Goal: Task Accomplishment & Management: Use online tool/utility

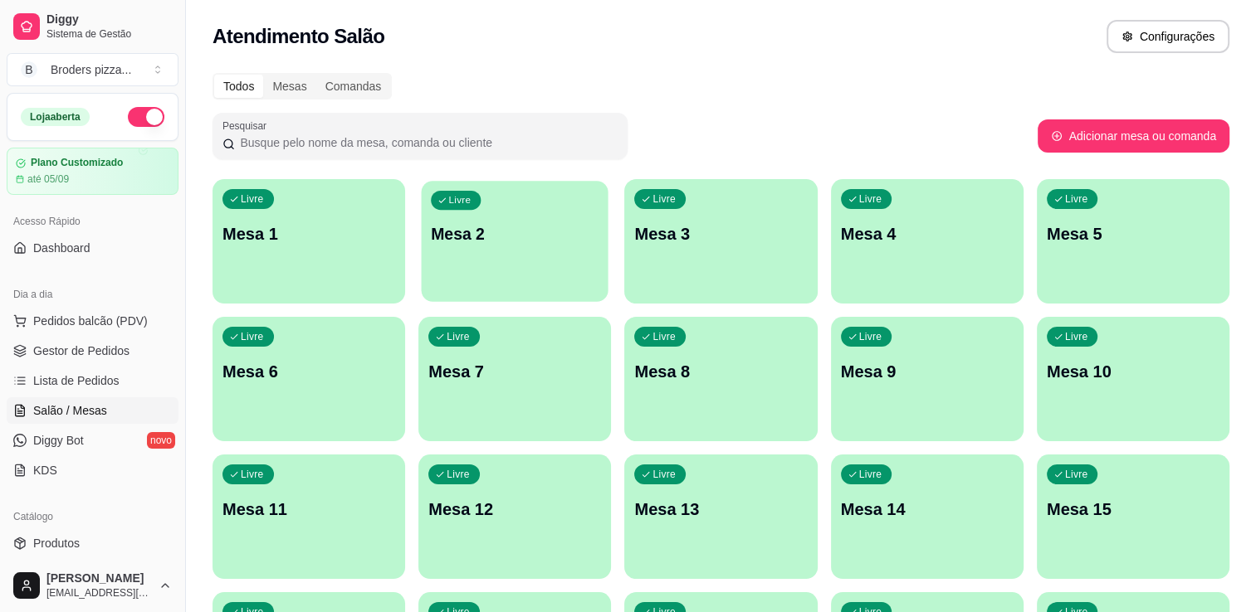
click at [575, 223] on p "Mesa 2" at bounding box center [515, 234] width 168 height 22
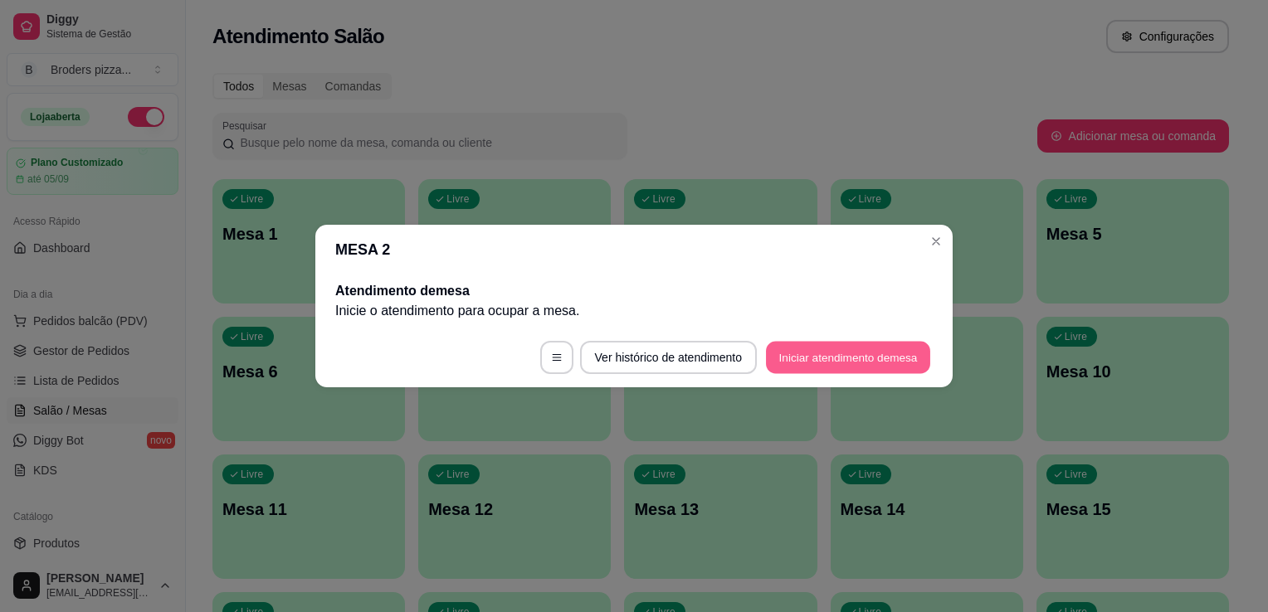
click at [823, 350] on button "Iniciar atendimento de mesa" at bounding box center [848, 358] width 164 height 32
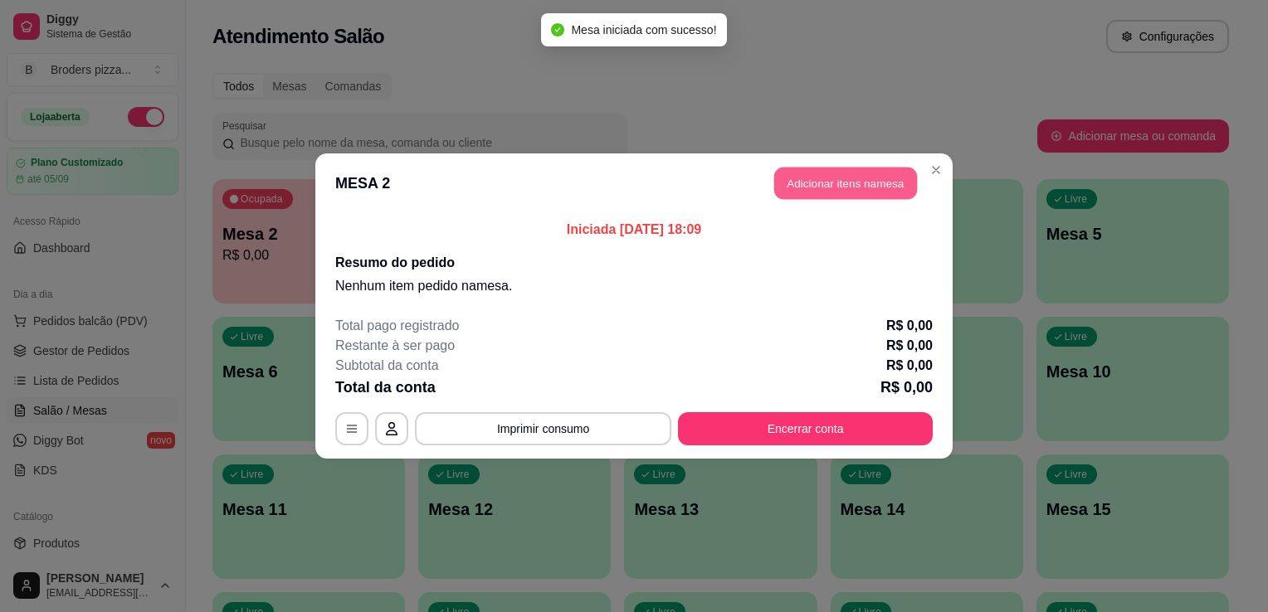
click at [834, 188] on button "Adicionar itens na mesa" at bounding box center [845, 184] width 143 height 32
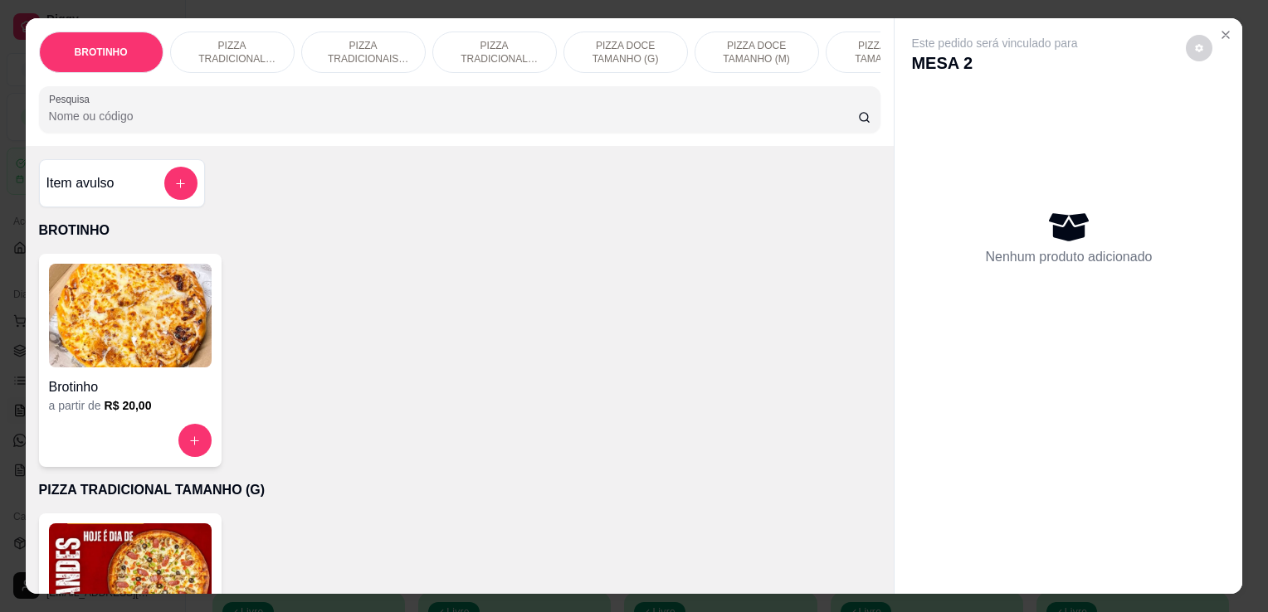
click at [505, 39] on p "PIZZA TRADICIONAL TAMANHO (P)" at bounding box center [494, 52] width 96 height 27
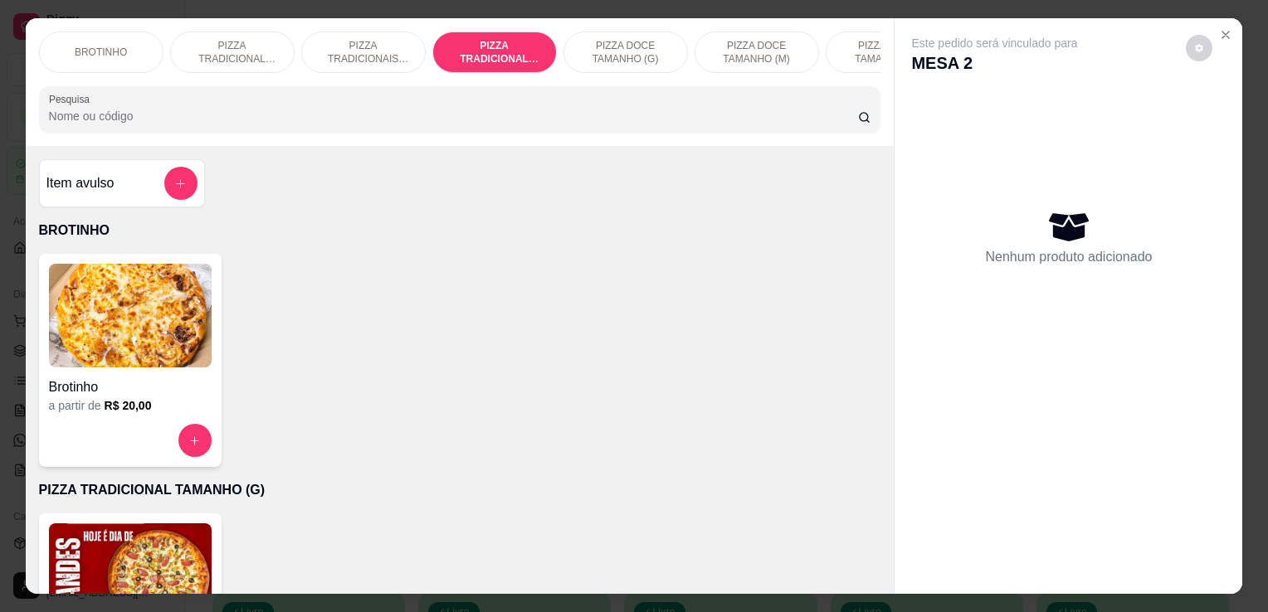
scroll to position [41, 0]
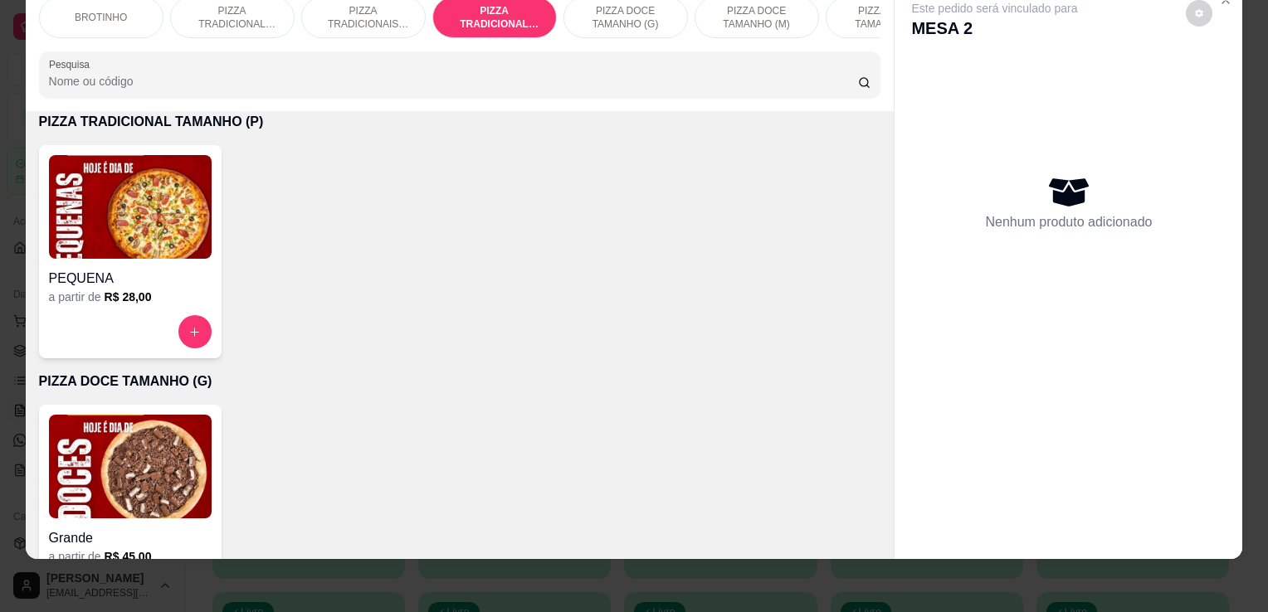
click at [148, 209] on img at bounding box center [130, 207] width 163 height 104
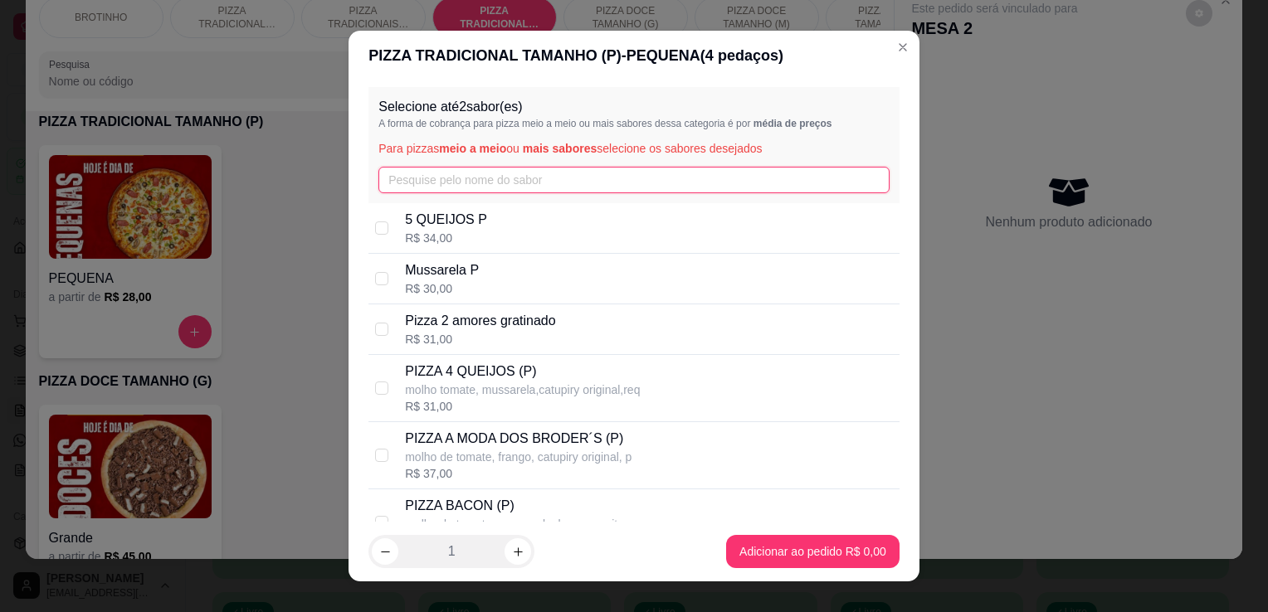
click at [448, 168] on input "text" at bounding box center [633, 180] width 511 height 27
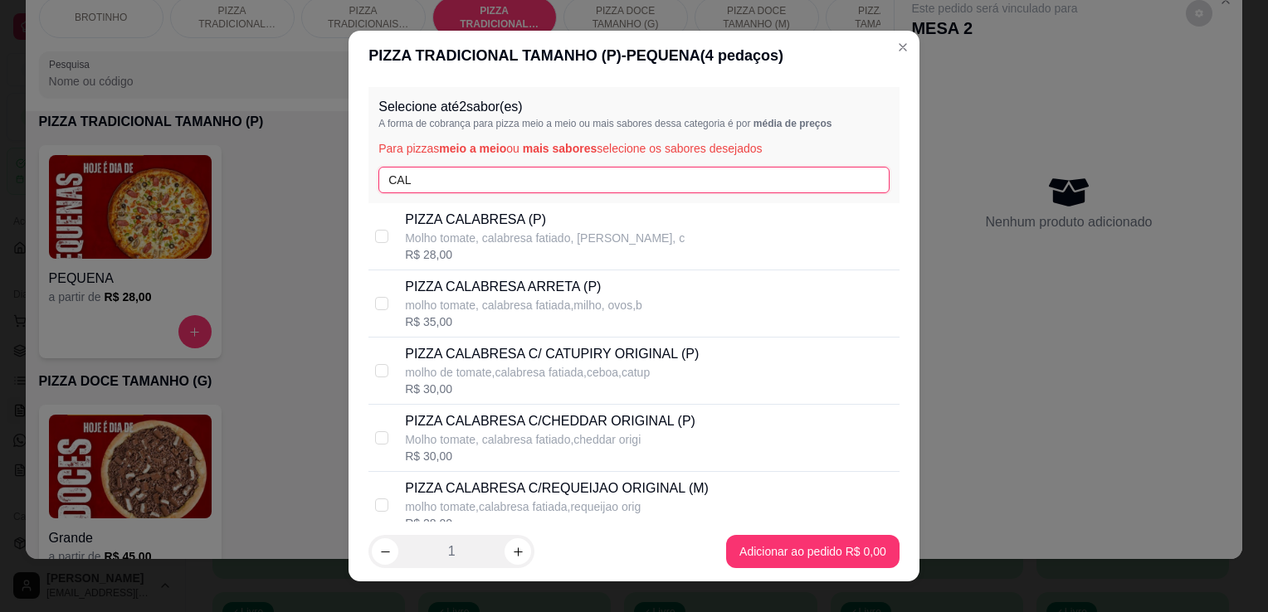
type input "CAL"
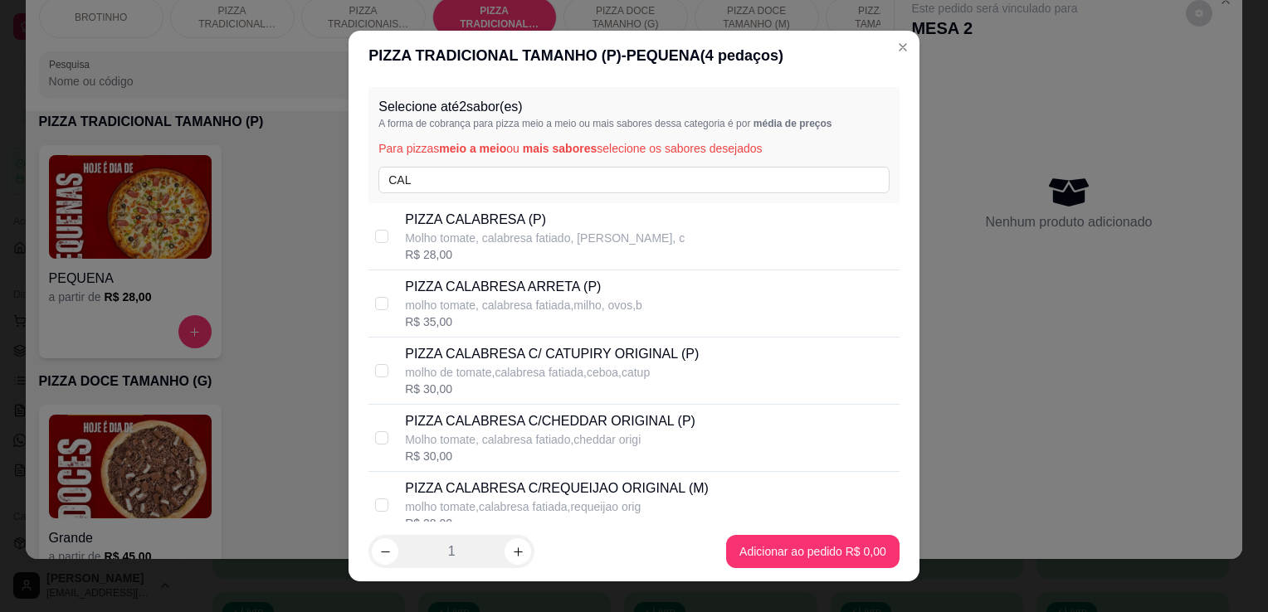
click at [631, 371] on p "molho de tomate,calabresa fatiada,ceboa,catup" at bounding box center [552, 372] width 294 height 17
checkbox input "true"
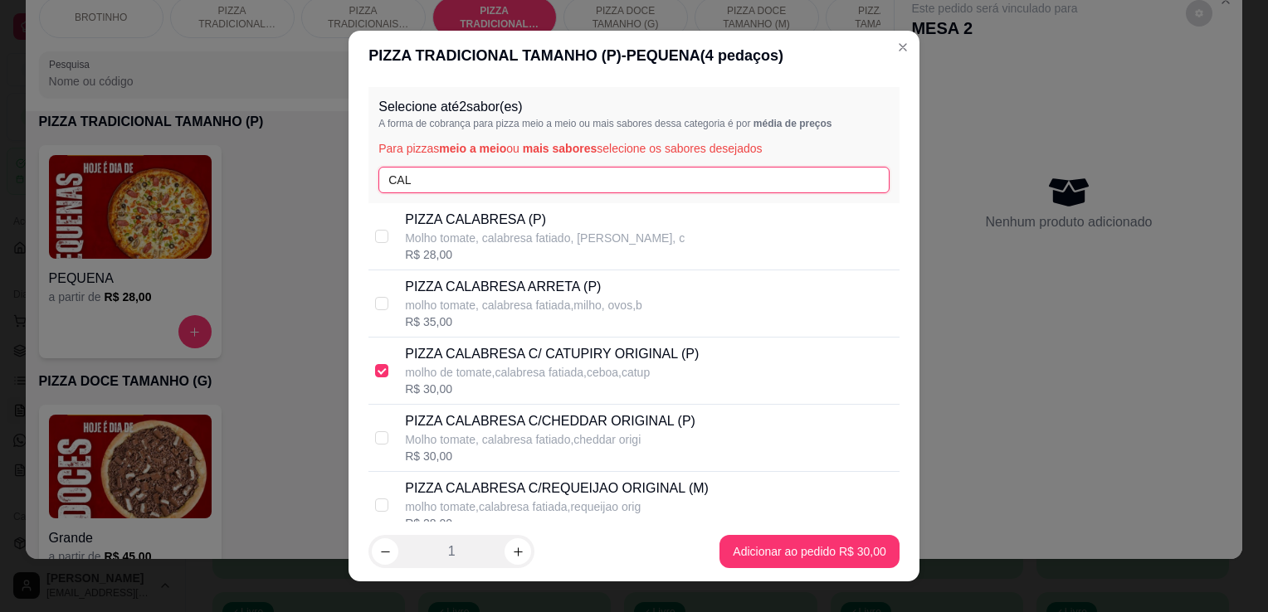
click at [623, 181] on input "CAL" at bounding box center [633, 180] width 511 height 27
type input "C"
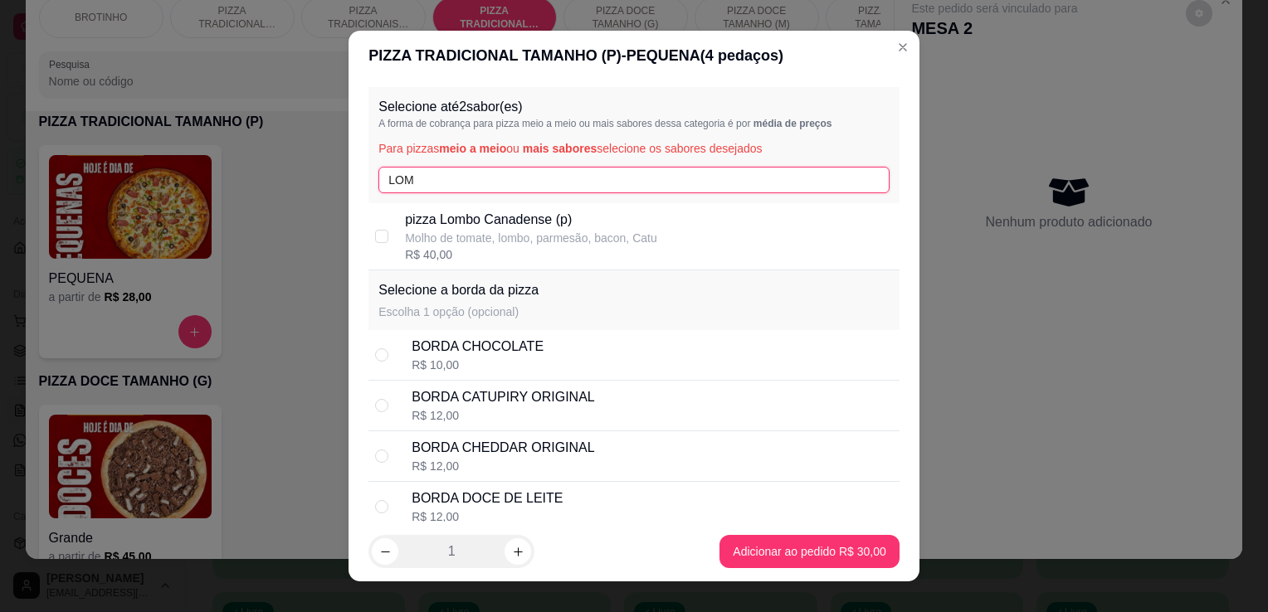
type input "LOM"
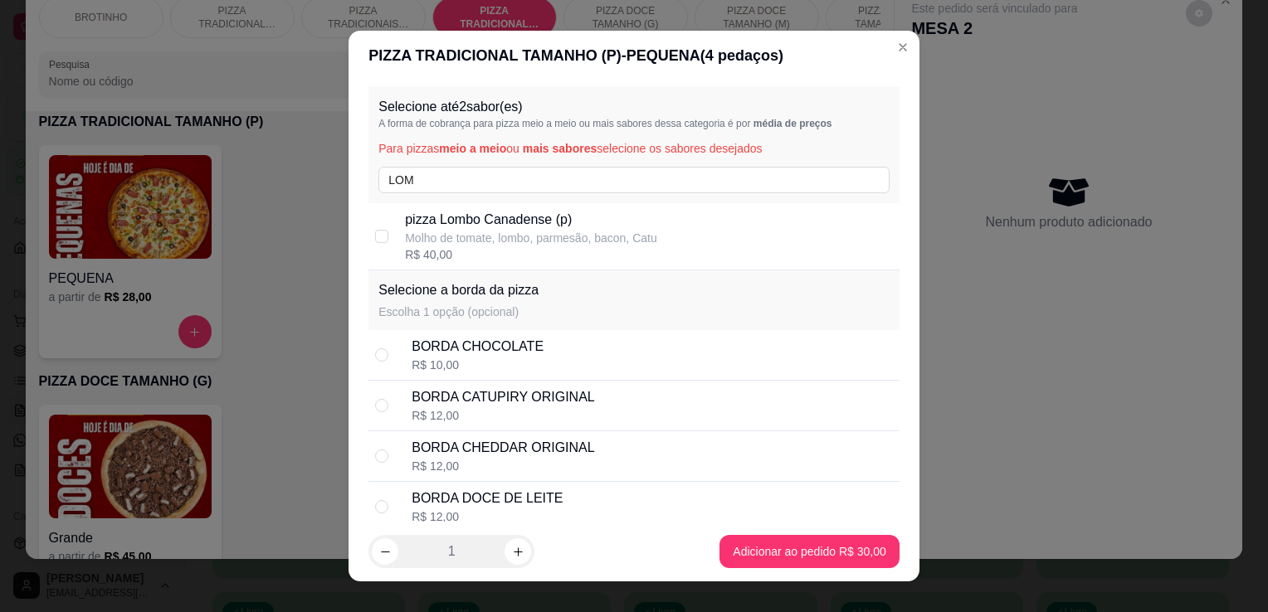
click at [594, 236] on p "Molho de tomate, lombo, parmesão, bacon, Catu" at bounding box center [531, 238] width 252 height 17
checkbox input "true"
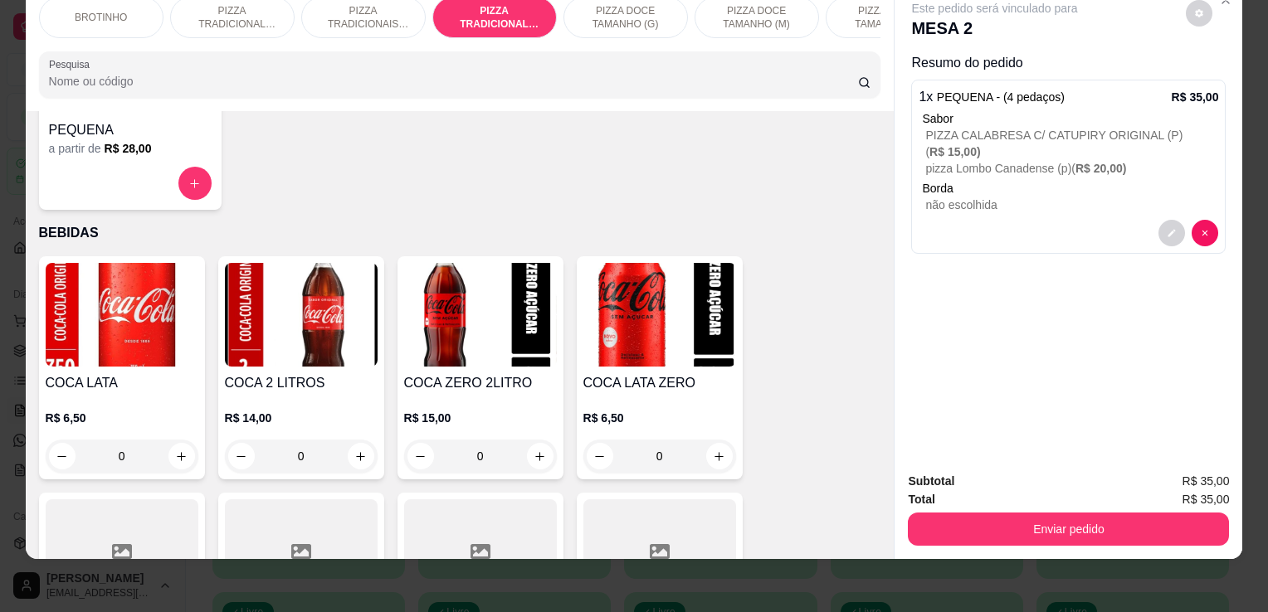
scroll to position [1757, 0]
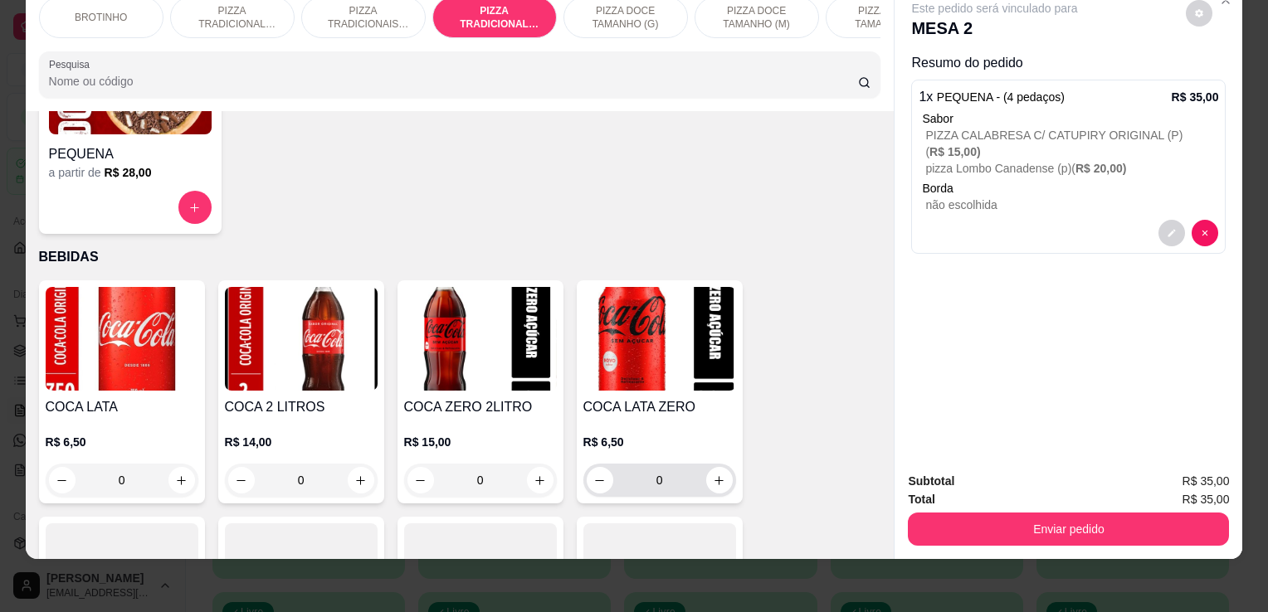
click at [719, 490] on div "0" at bounding box center [660, 480] width 146 height 33
click at [719, 489] on button "increase-product-quantity" at bounding box center [719, 481] width 26 height 26
type input "1"
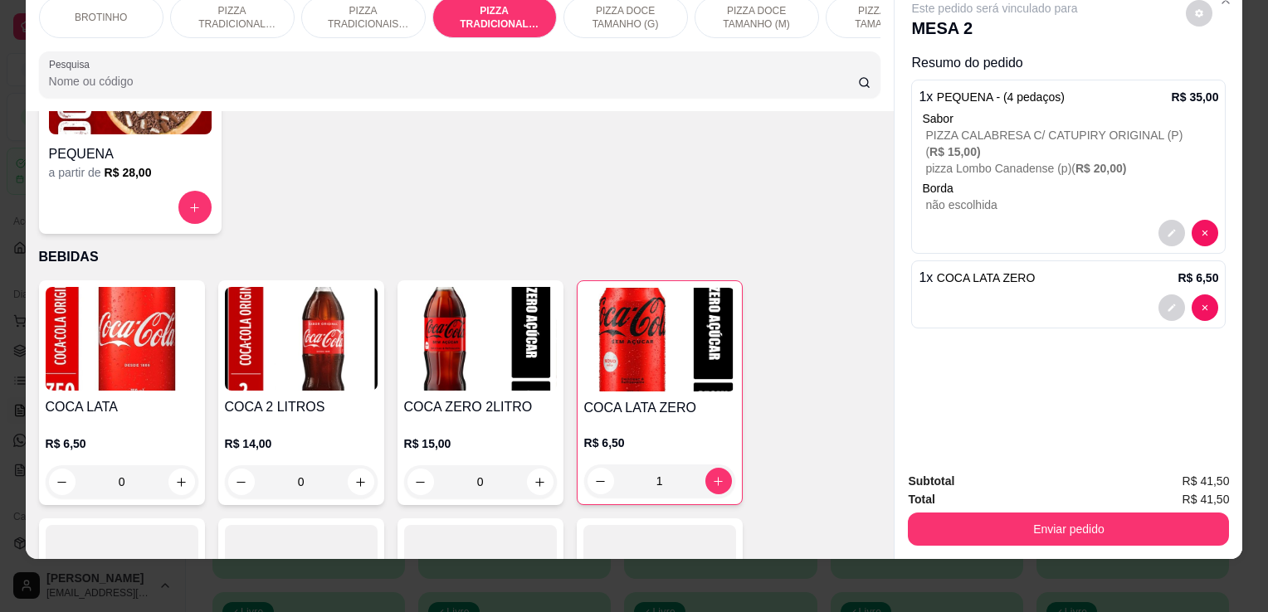
click at [1044, 534] on div "Subtotal R$ 41,50 Total R$ 41,50 Enviar pedido" at bounding box center [1069, 509] width 348 height 100
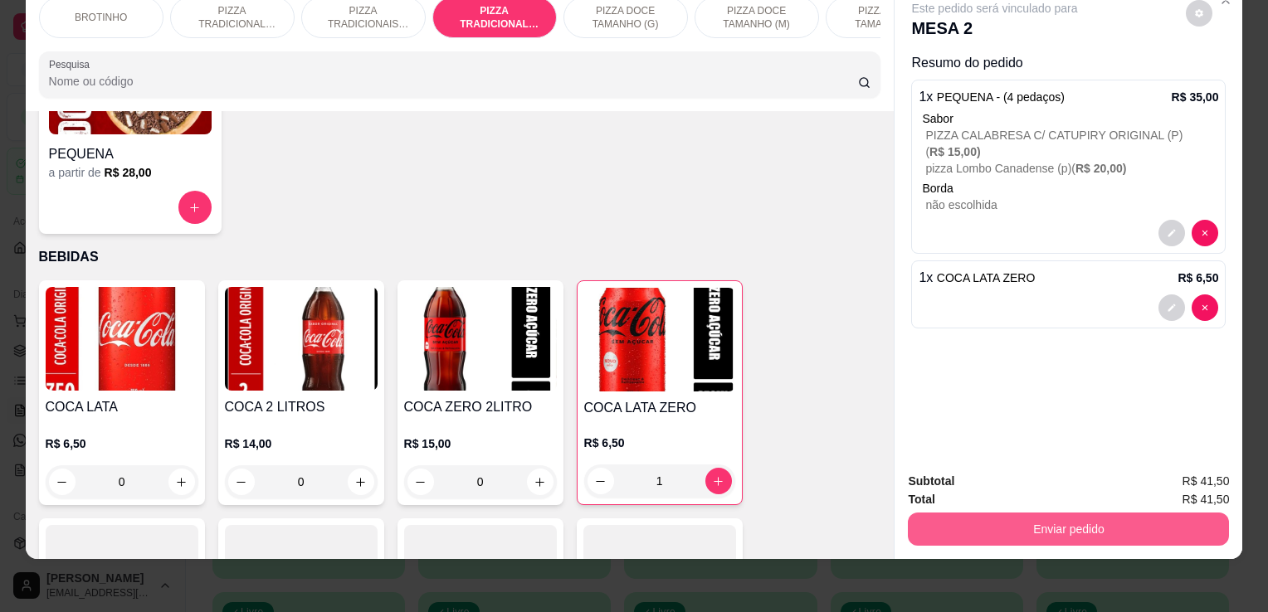
click at [1042, 524] on button "Enviar pedido" at bounding box center [1068, 529] width 321 height 33
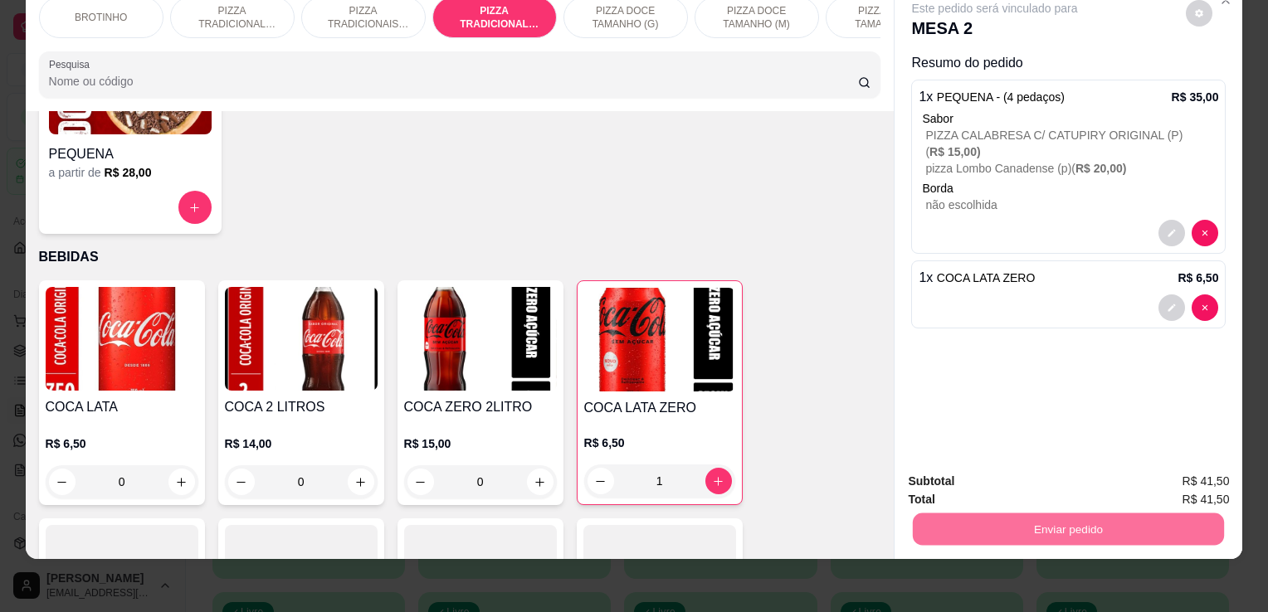
click at [992, 473] on button "Não registrar e enviar pedido" at bounding box center [1014, 476] width 168 height 31
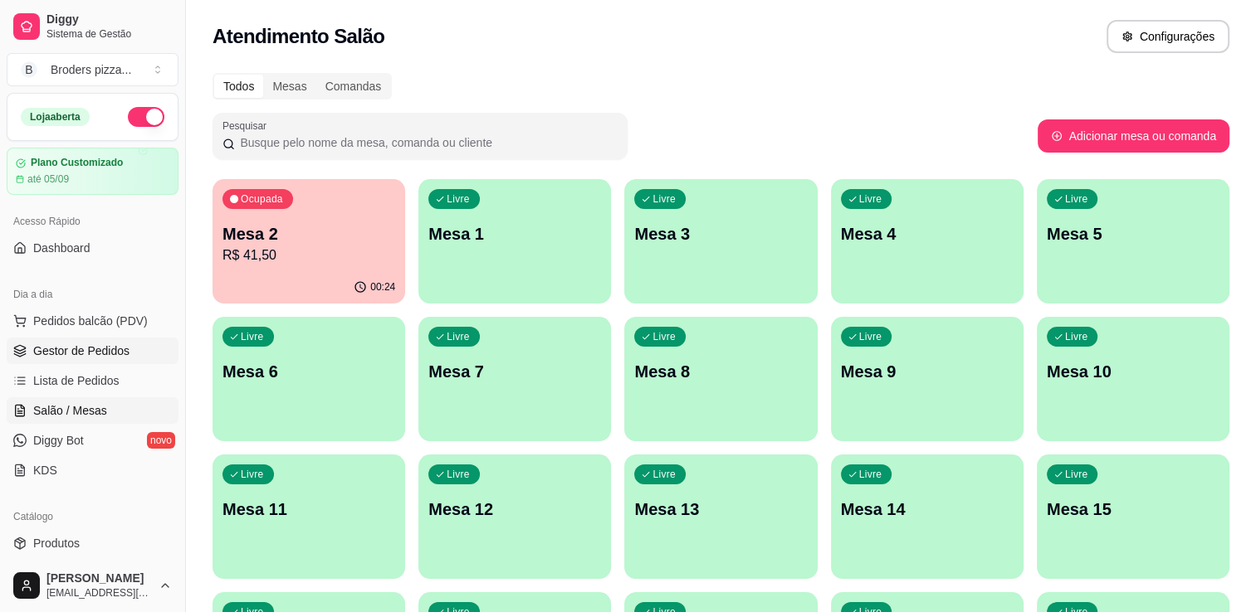
click at [93, 350] on span "Gestor de Pedidos" at bounding box center [81, 351] width 96 height 17
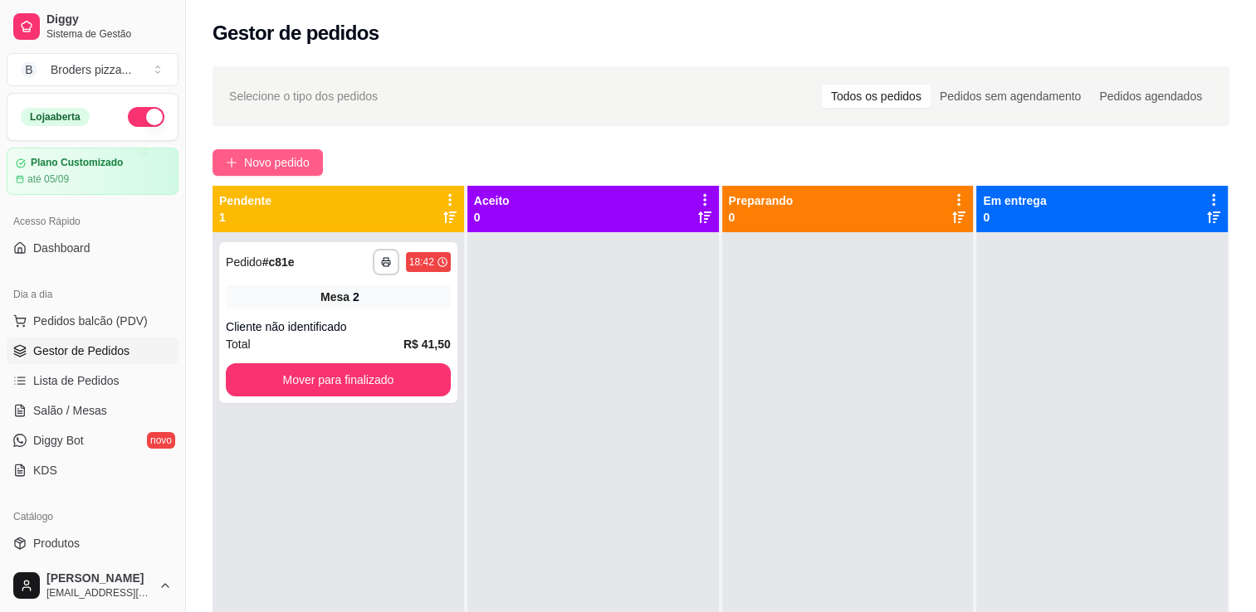
click at [284, 161] on span "Novo pedido" at bounding box center [277, 163] width 66 height 18
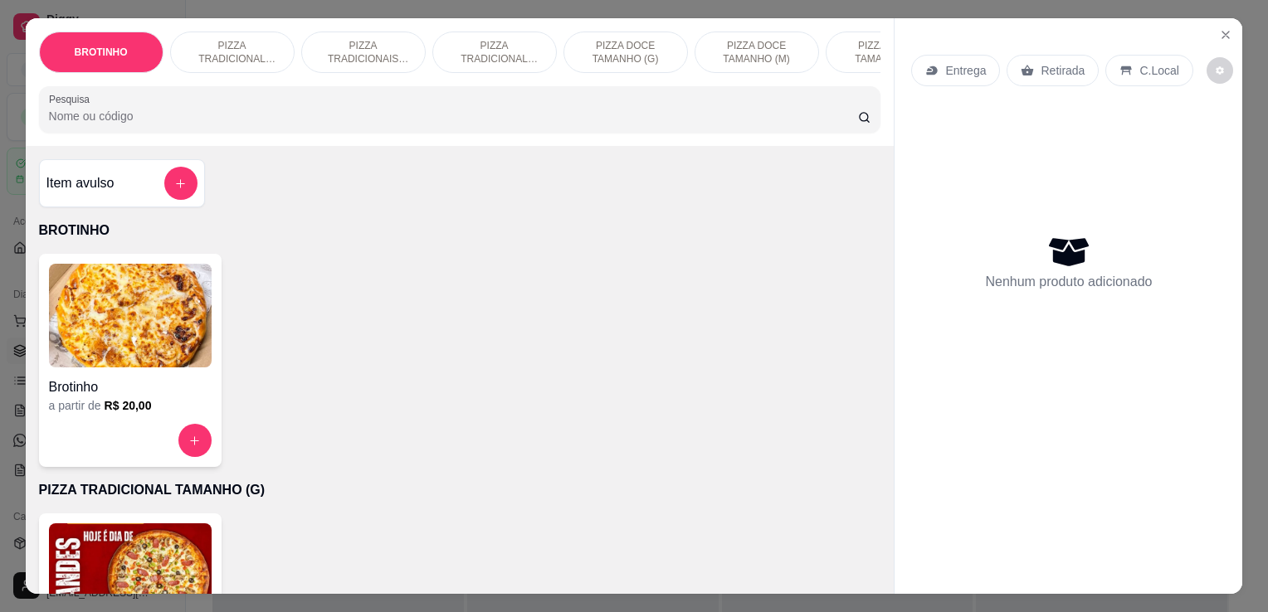
click at [128, 397] on h4 "Brotinho" at bounding box center [130, 388] width 163 height 20
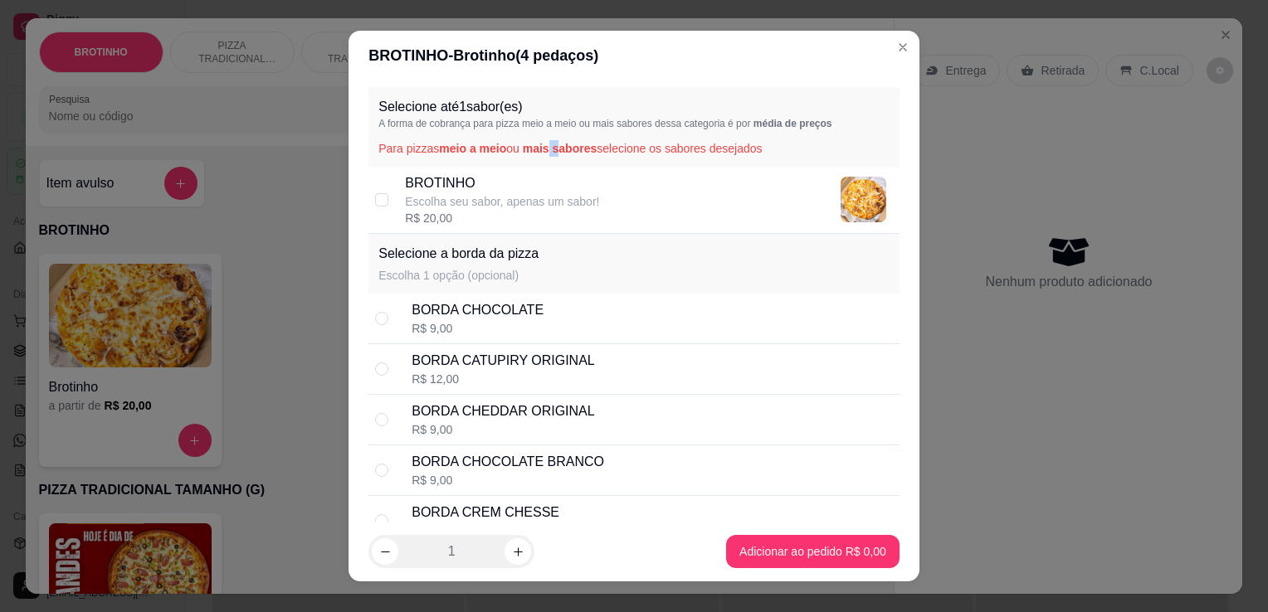
drag, startPoint x: 548, startPoint y: 149, endPoint x: 539, endPoint y: 163, distance: 16.8
click at [539, 163] on div "Selecione até 1 sabor(es) A forma de cobrança para pizza meio a meio ou mais sa…" at bounding box center [633, 127] width 531 height 80
drag, startPoint x: 539, startPoint y: 163, endPoint x: 554, endPoint y: 181, distance: 23.0
click at [554, 181] on p "BROTINHO" at bounding box center [502, 183] width 194 height 20
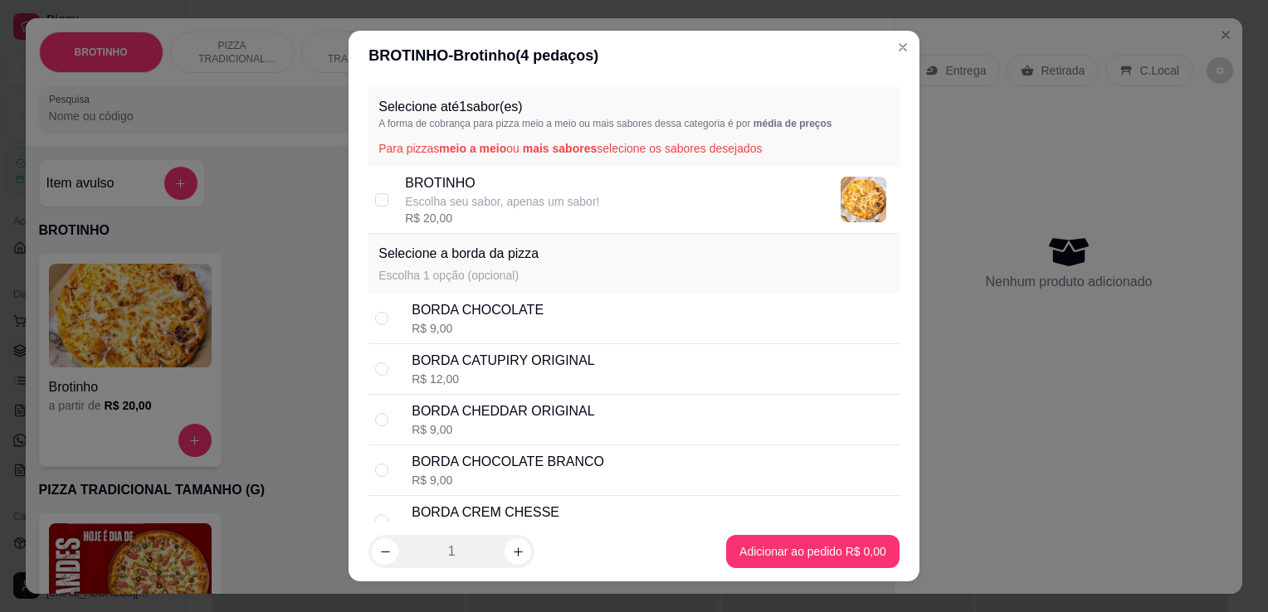
checkbox input "true"
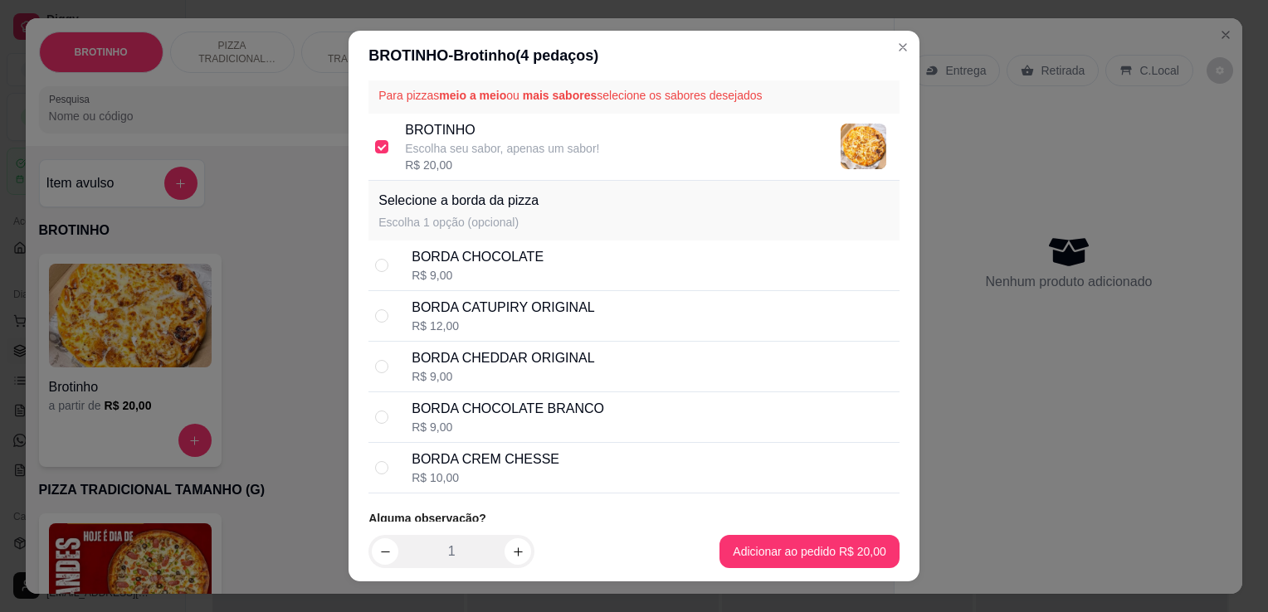
scroll to position [96, 0]
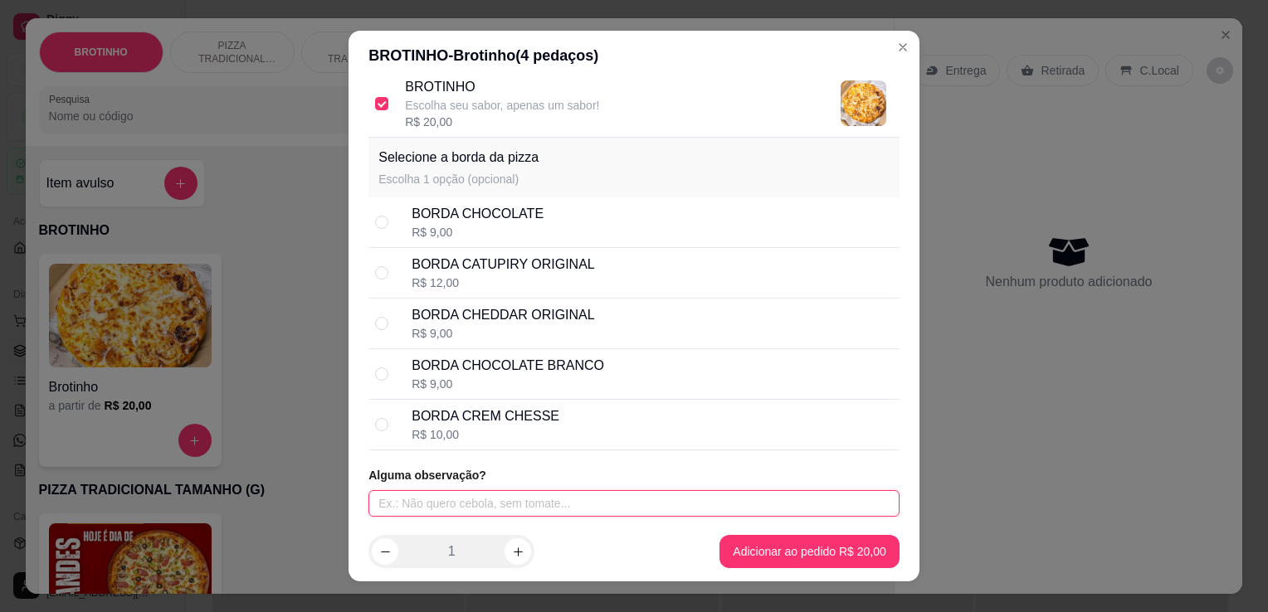
click at [527, 509] on input "text" at bounding box center [633, 503] width 531 height 27
type input "CARNE DE SOL A 4 QUEIJOS"
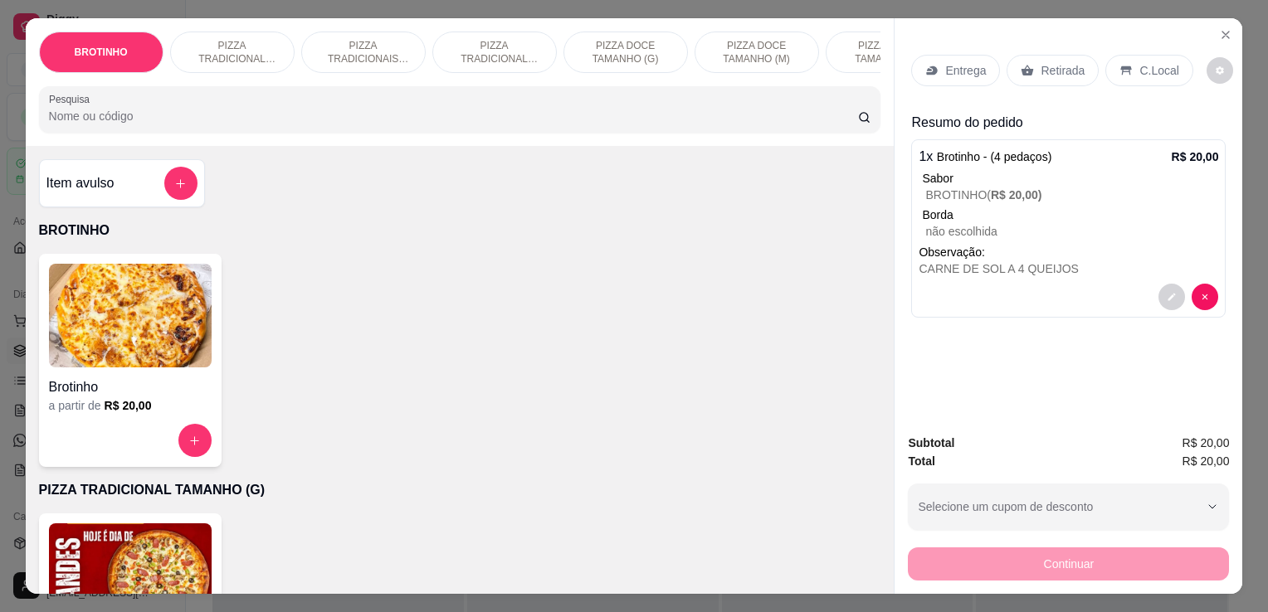
click at [1125, 61] on div "C.Local" at bounding box center [1148, 71] width 87 height 32
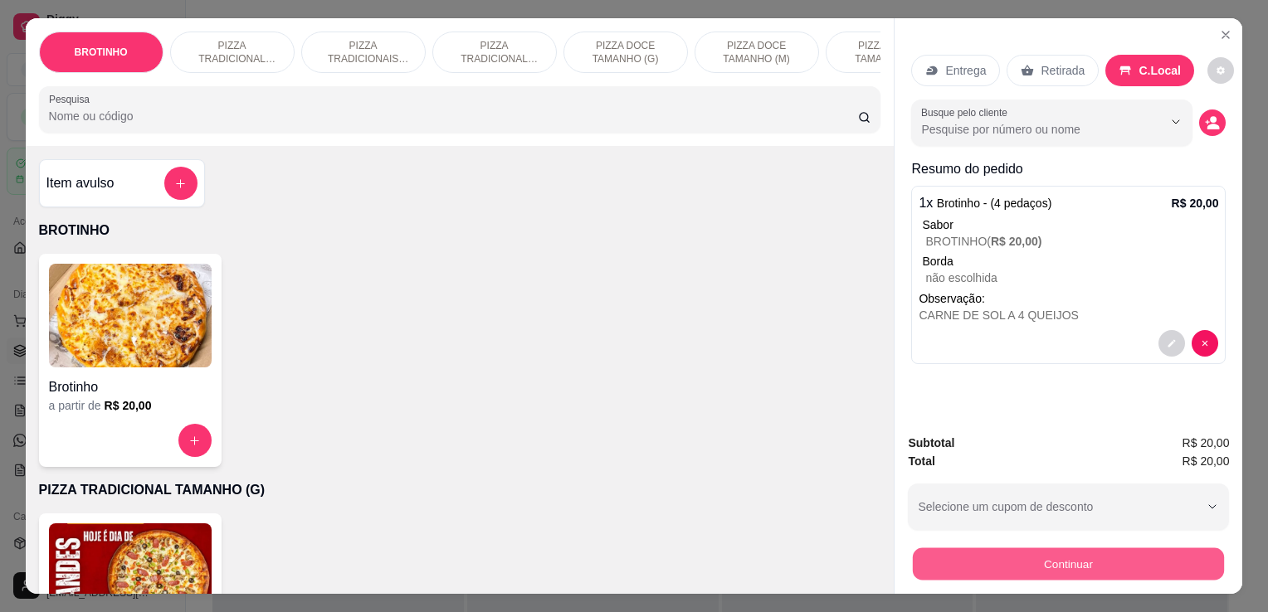
click at [963, 566] on button "Continuar" at bounding box center [1068, 564] width 311 height 32
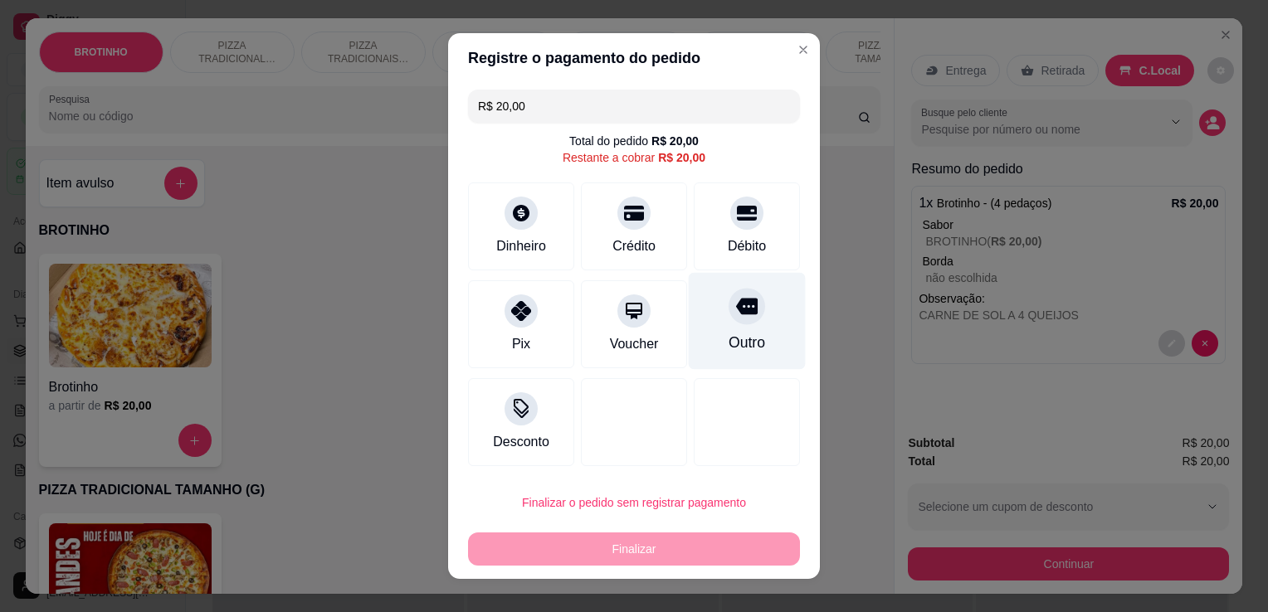
click at [741, 331] on div "Outro" at bounding box center [747, 321] width 117 height 97
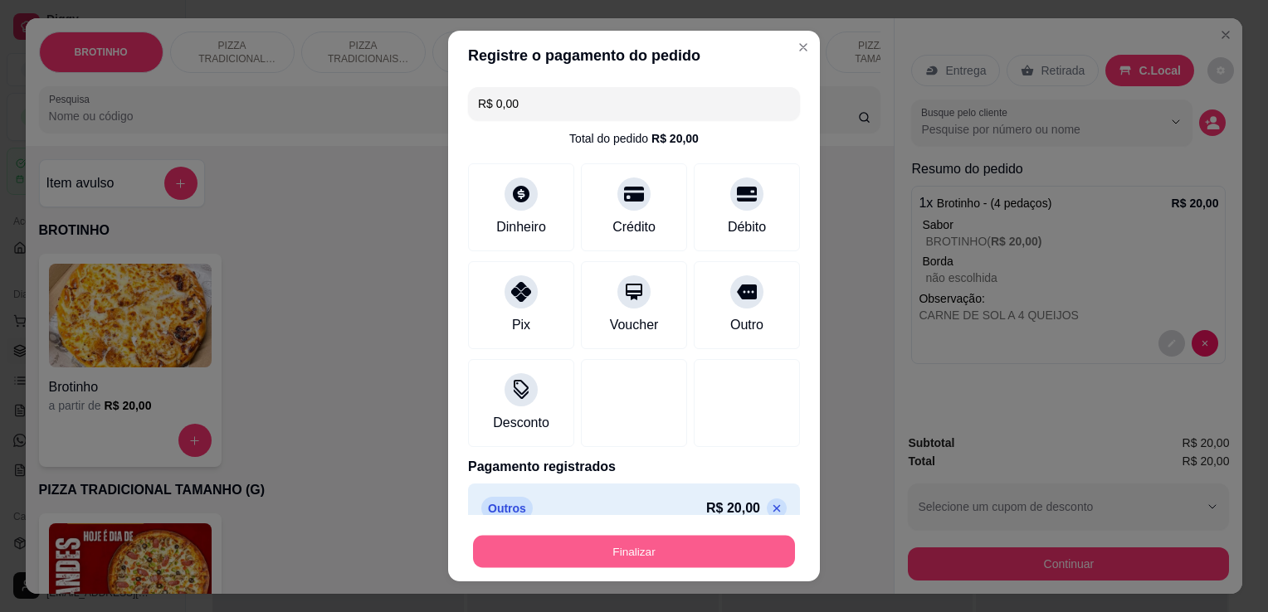
click at [608, 558] on button "Finalizar" at bounding box center [634, 552] width 322 height 32
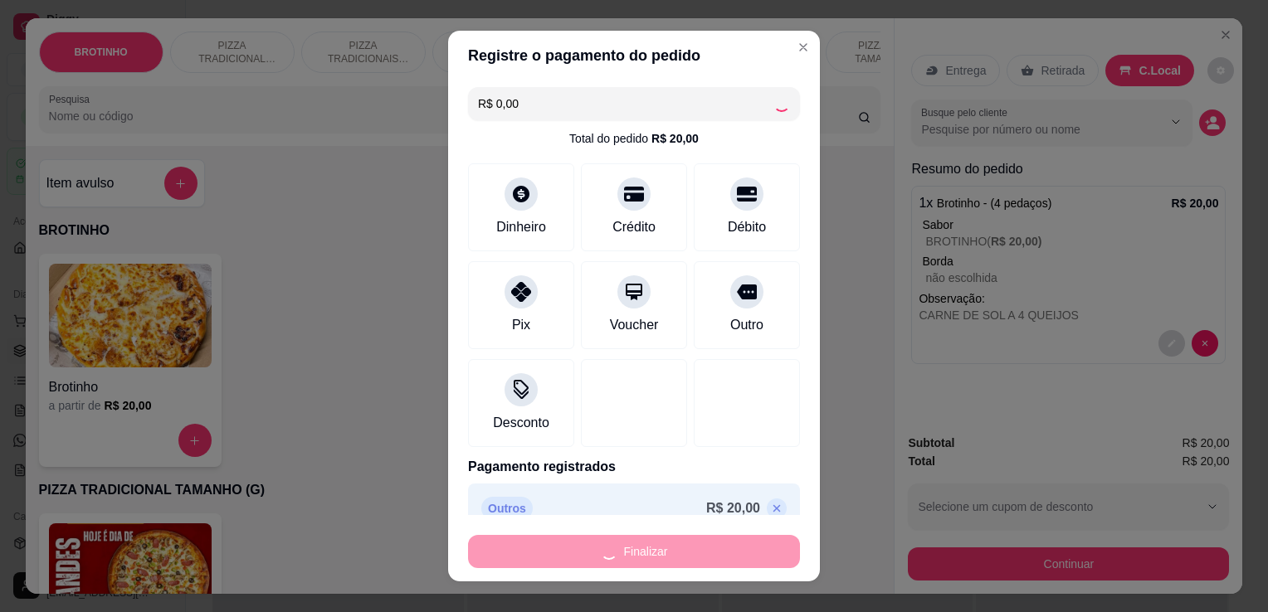
type input "-R$ 20,00"
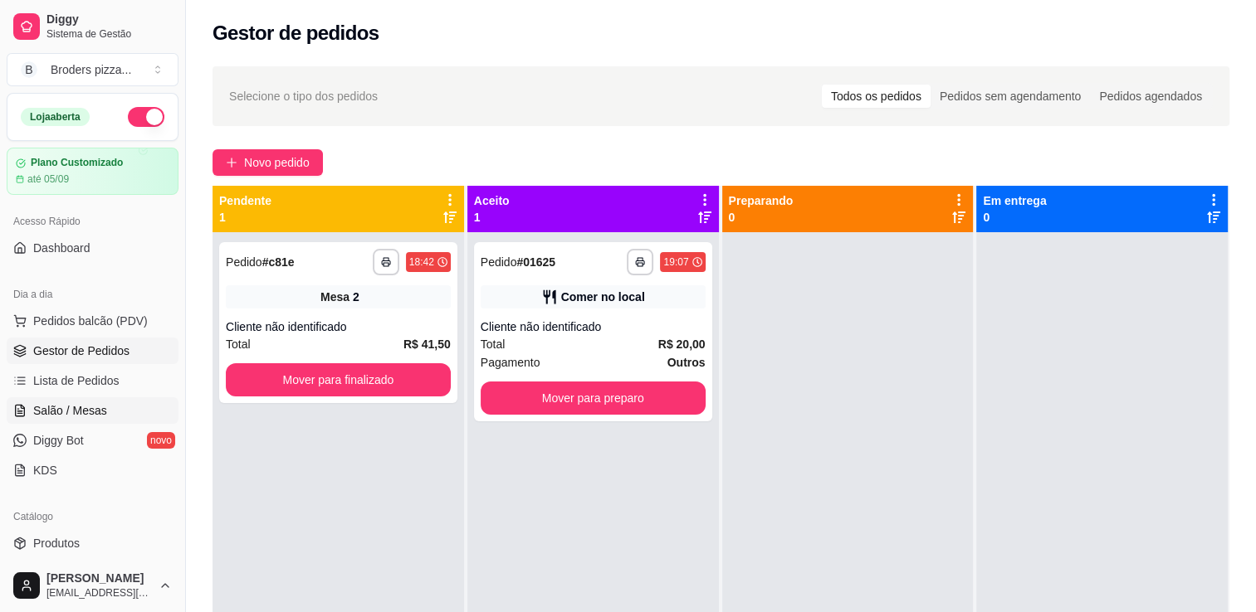
click at [115, 407] on link "Salão / Mesas" at bounding box center [93, 411] width 172 height 27
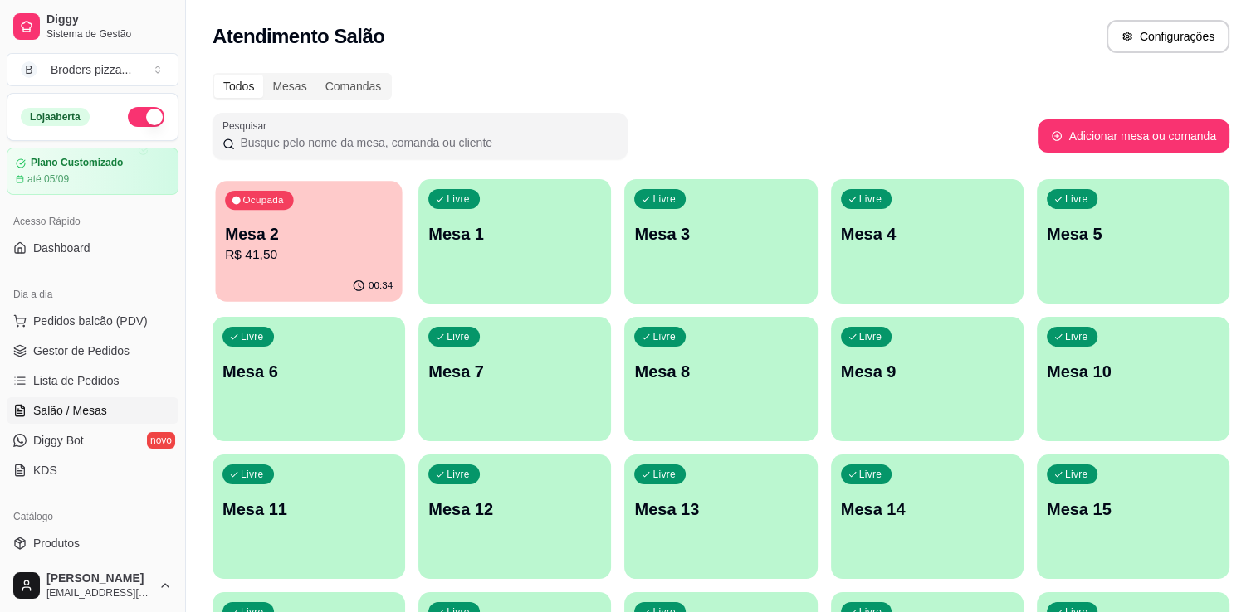
click at [256, 265] on div "Ocupada Mesa 2 R$ 41,50" at bounding box center [308, 226] width 187 height 90
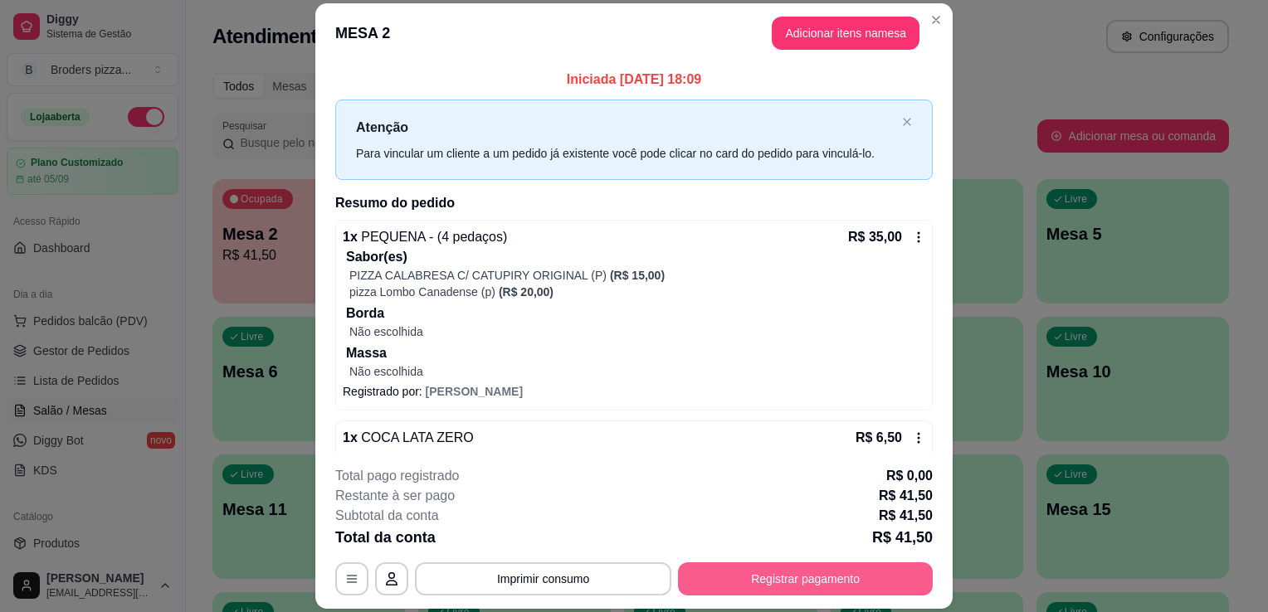
click at [807, 568] on button "Registrar pagamento" at bounding box center [805, 579] width 255 height 33
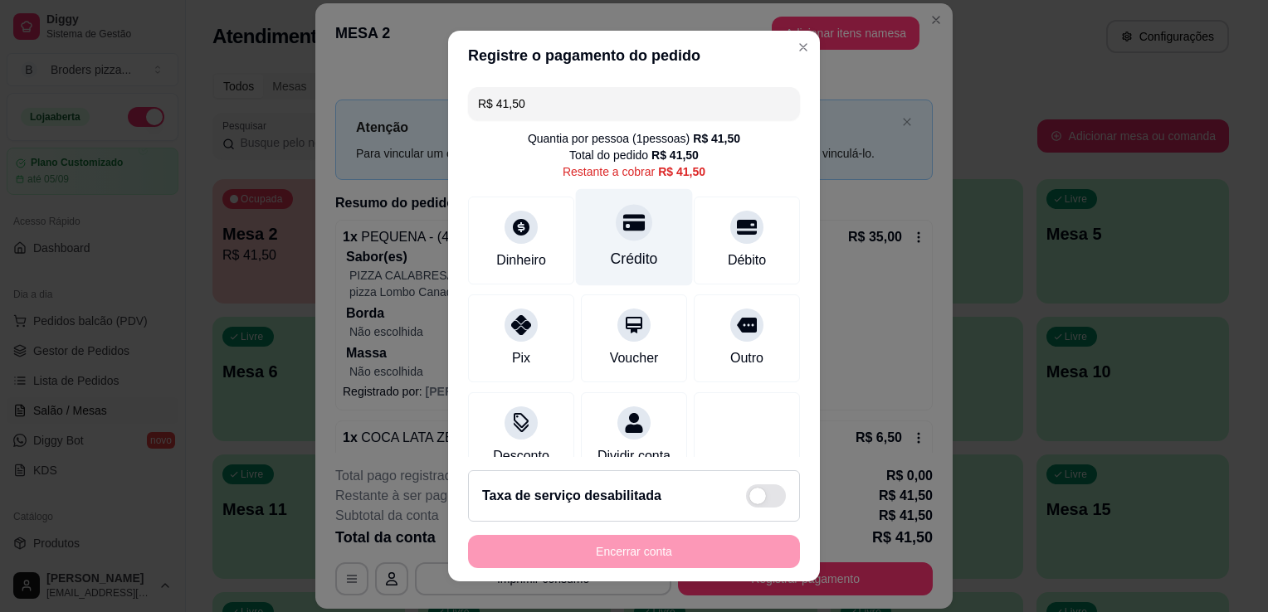
click at [613, 257] on div "Crédito" at bounding box center [634, 259] width 47 height 22
type input "R$ 0,00"
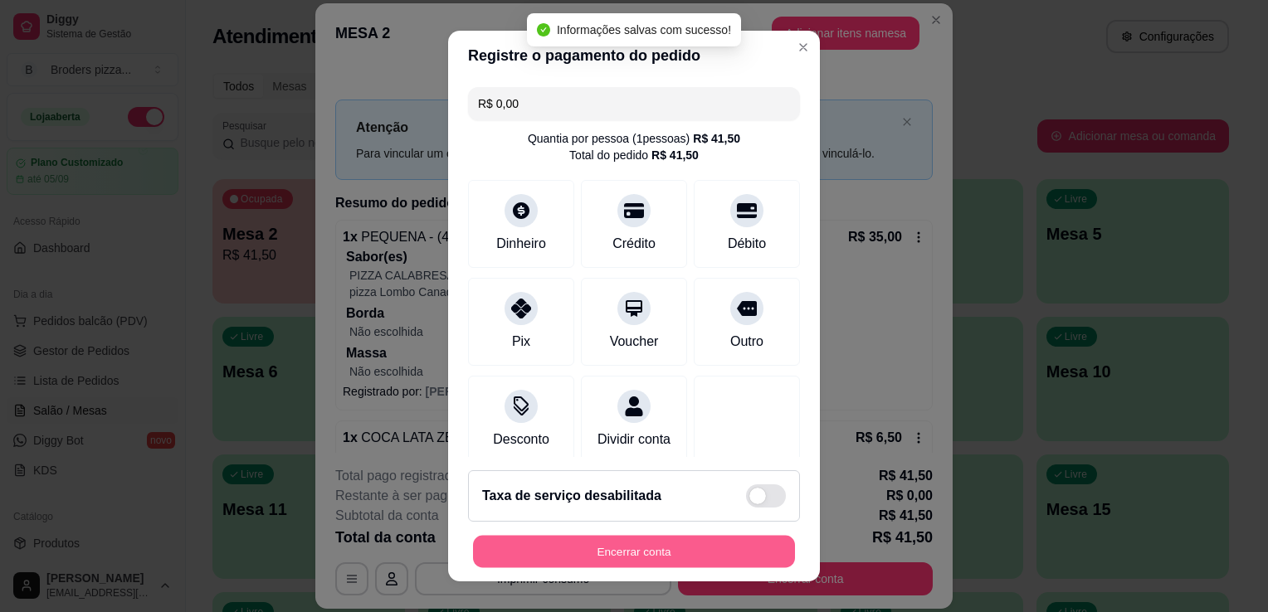
click at [700, 558] on button "Encerrar conta" at bounding box center [634, 552] width 322 height 32
